Goal: Task Accomplishment & Management: Use online tool/utility

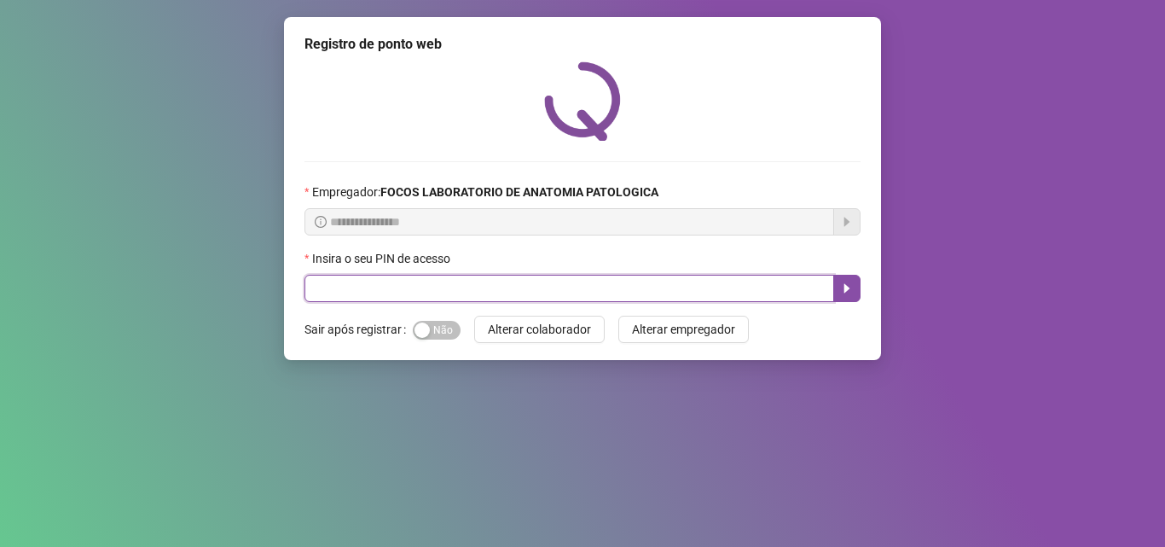
click at [538, 290] on input "text" at bounding box center [569, 288] width 530 height 27
type input "*"
type input "*****"
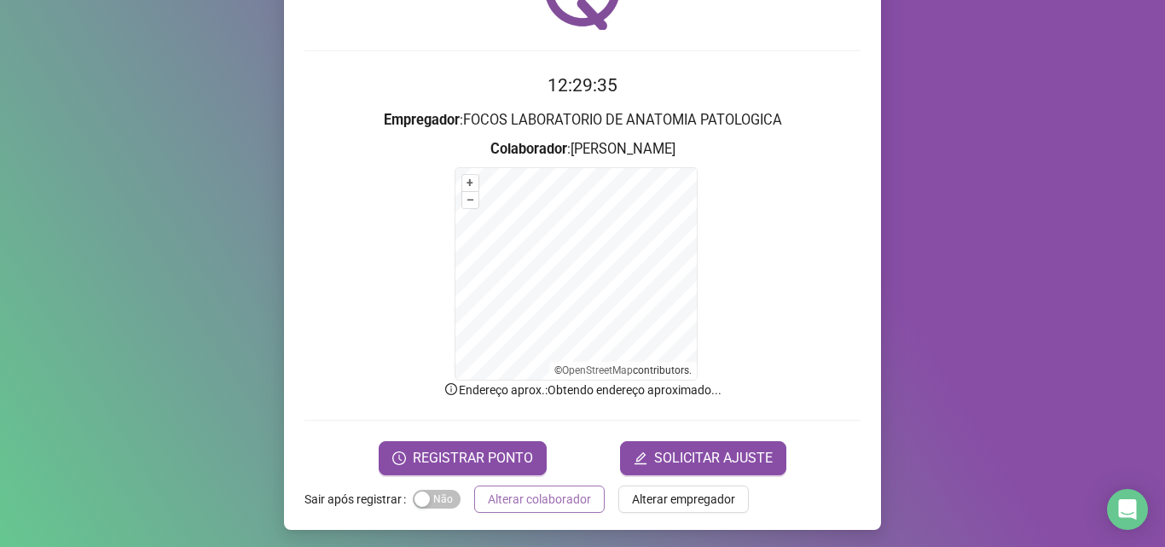
scroll to position [114, 0]
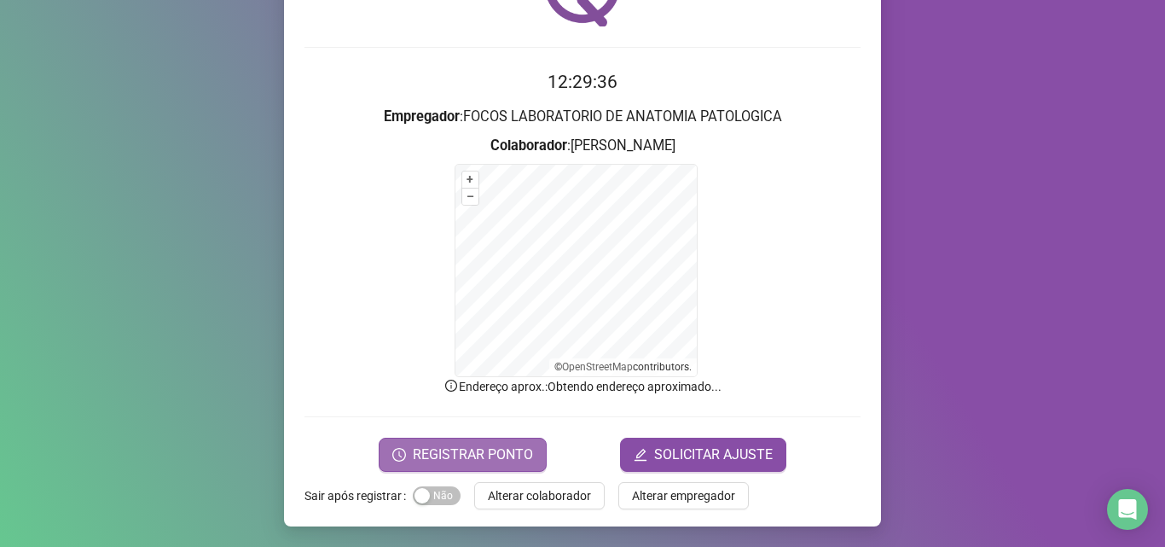
click at [479, 455] on span "REGISTRAR PONTO" at bounding box center [473, 454] width 120 height 20
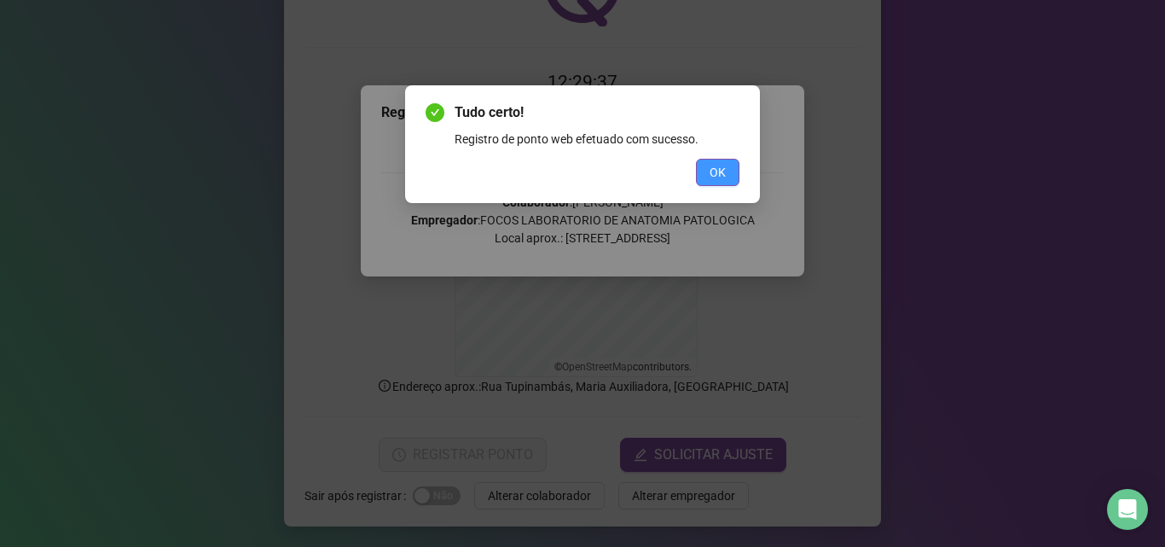
click at [715, 177] on span "OK" at bounding box center [718, 172] width 16 height 19
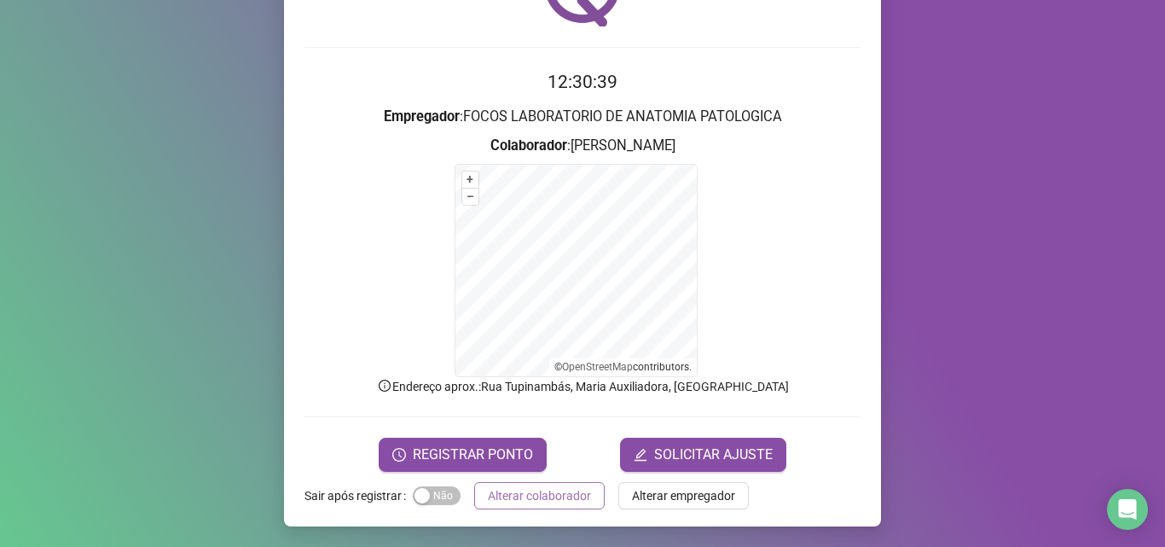
click at [554, 496] on span "Alterar colaborador" at bounding box center [539, 495] width 103 height 19
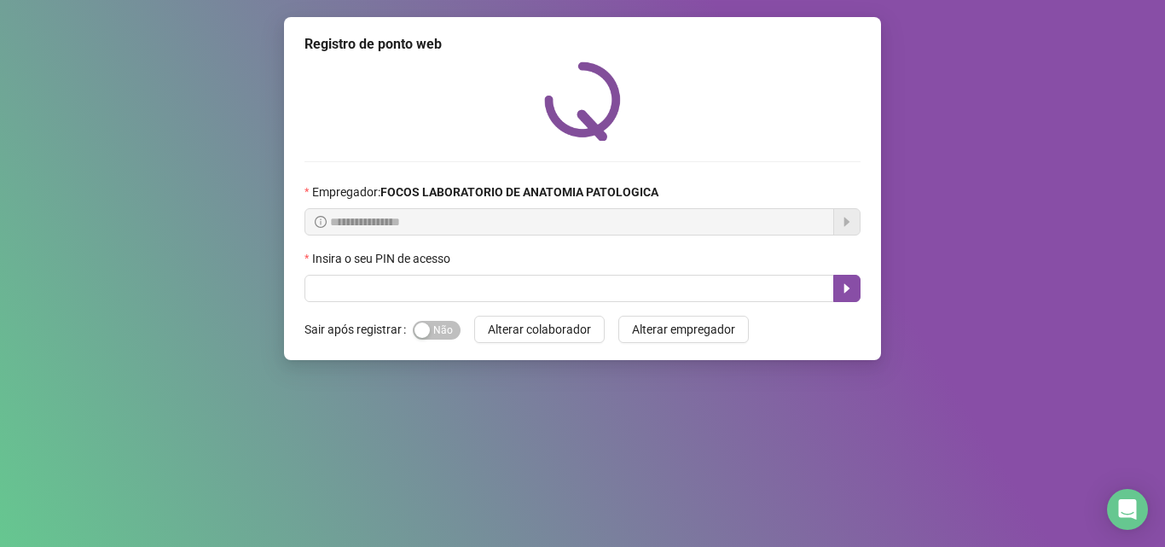
scroll to position [0, 0]
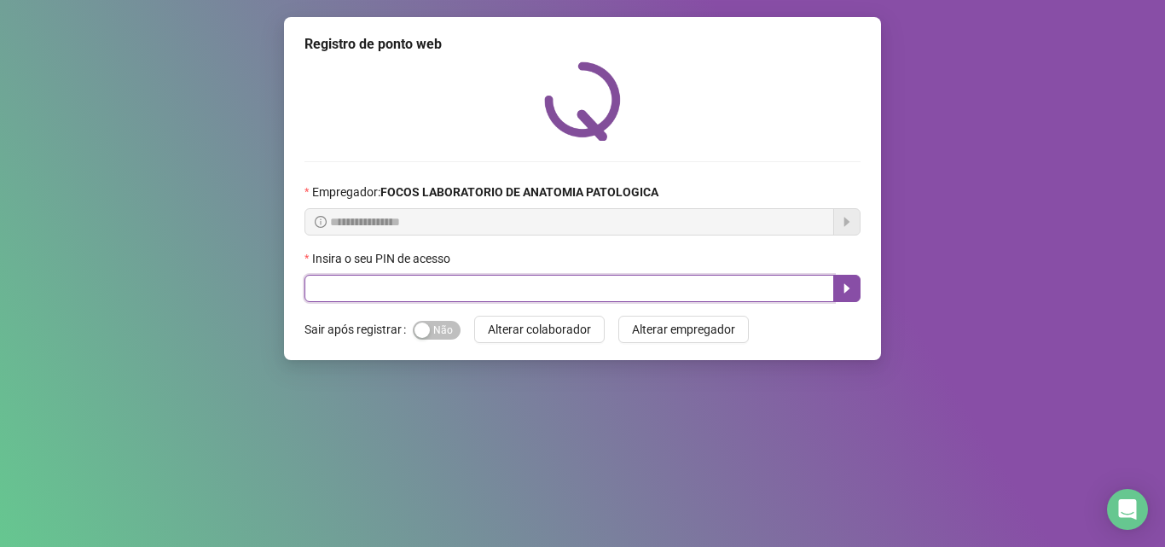
click at [600, 287] on input "text" at bounding box center [569, 288] width 530 height 27
type input "*****"
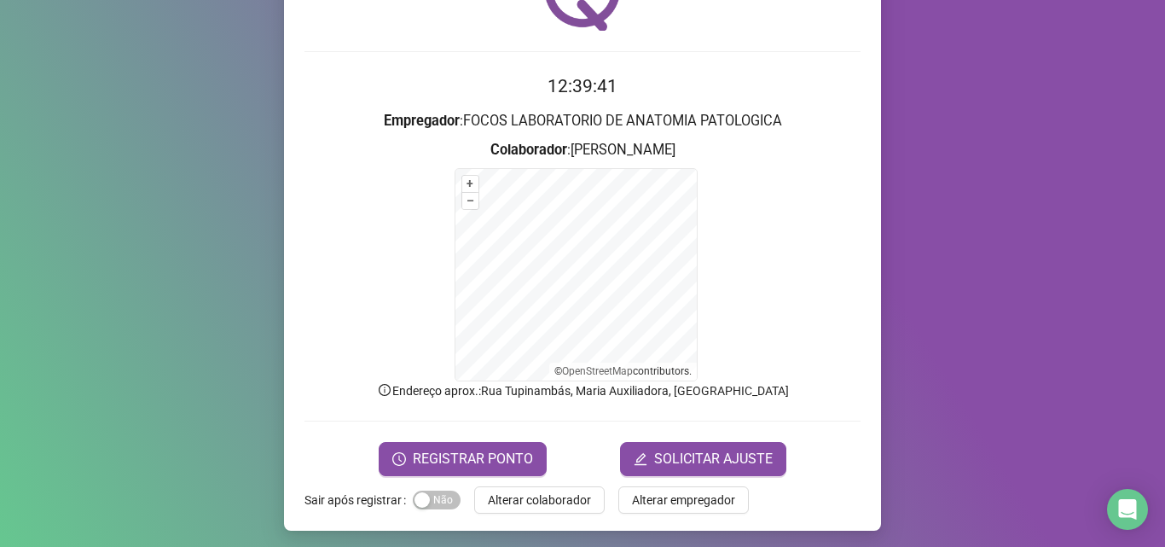
scroll to position [114, 0]
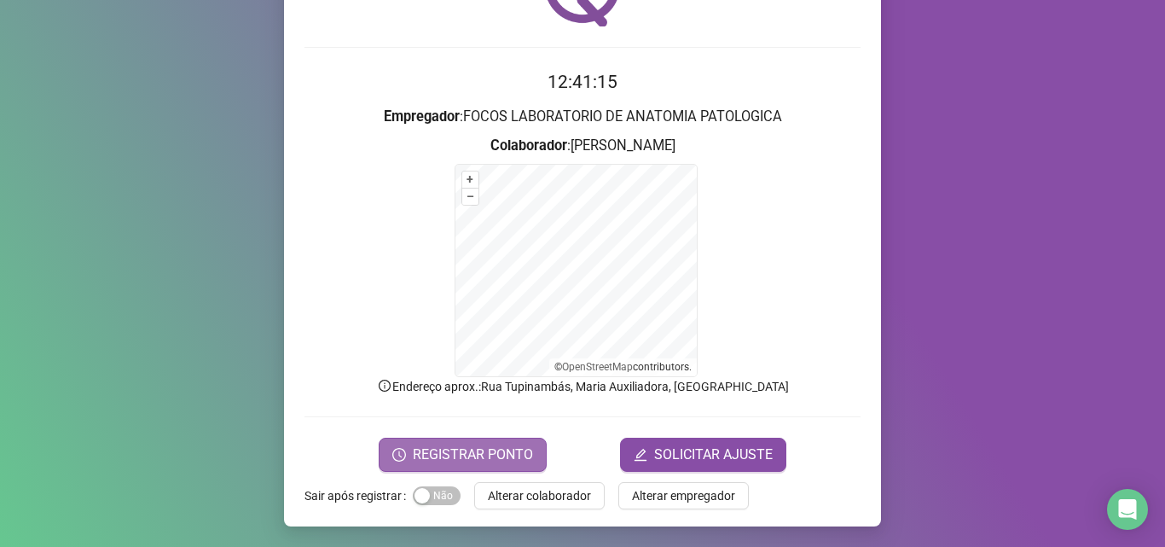
click at [447, 462] on span "REGISTRAR PONTO" at bounding box center [473, 454] width 120 height 20
